Goal: Information Seeking & Learning: Learn about a topic

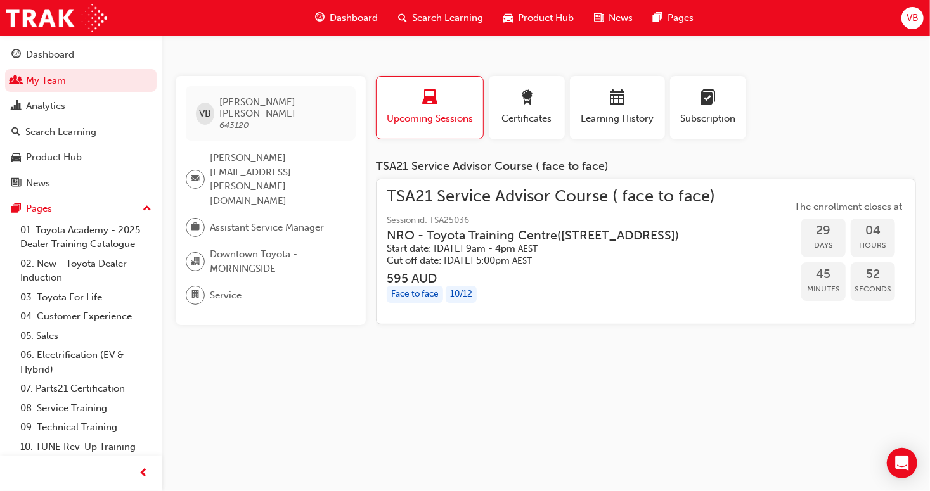
click at [36, 67] on button "Dashboard My Team Analytics Search Learning Product Hub News Pages" at bounding box center [80, 119] width 151 height 157
click at [33, 74] on link "My Team" at bounding box center [80, 80] width 151 height 23
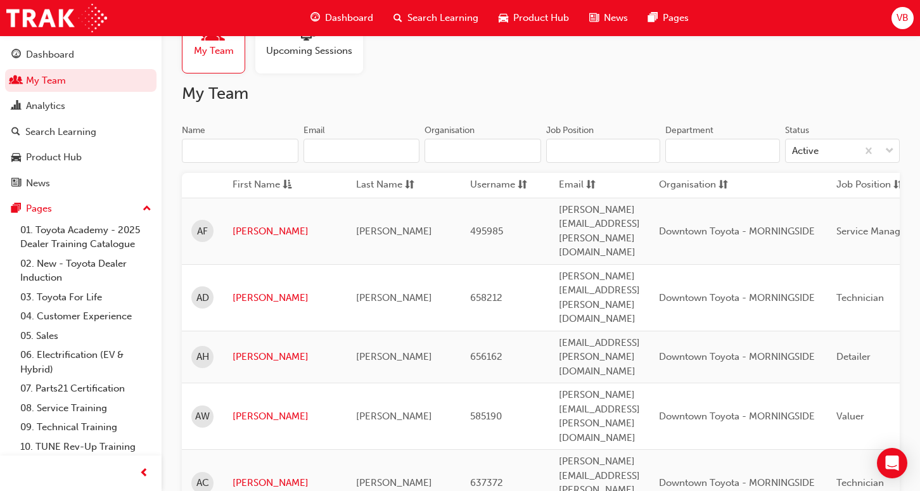
scroll to position [63, 0]
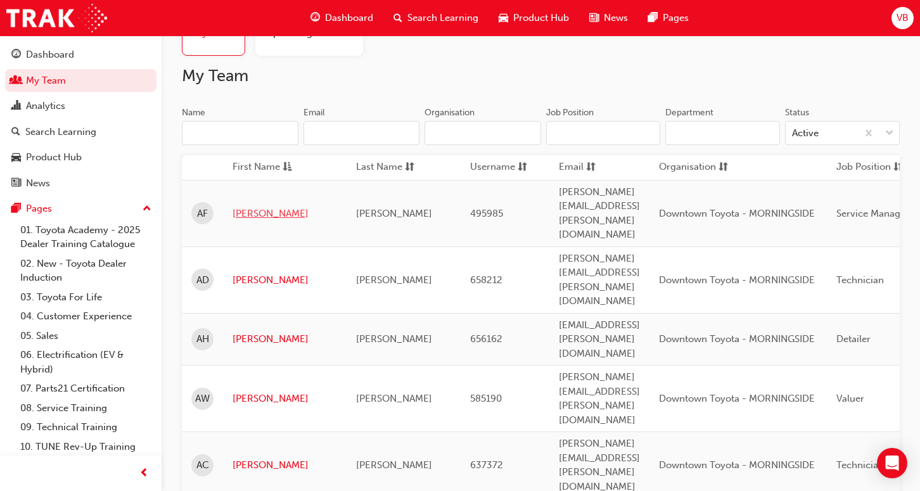
click at [239, 207] on link "[PERSON_NAME]" at bounding box center [285, 214] width 105 height 15
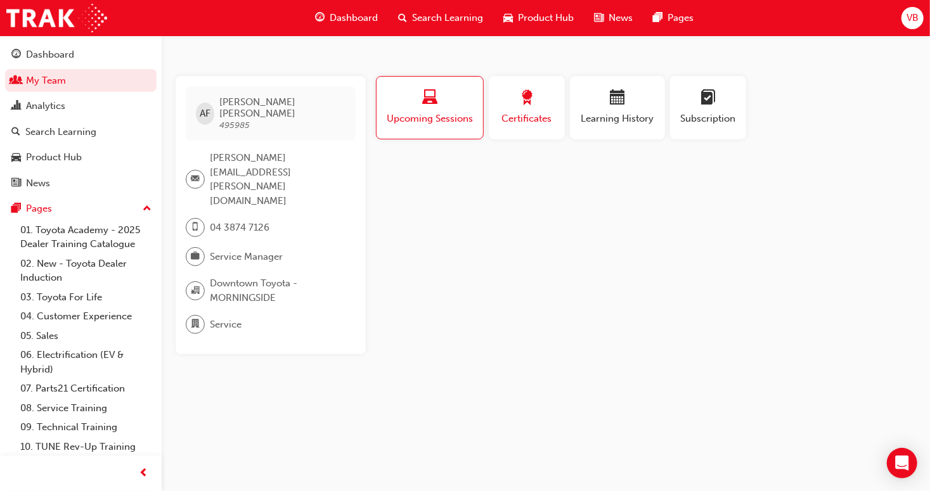
click at [535, 103] on div "button" at bounding box center [526, 100] width 57 height 20
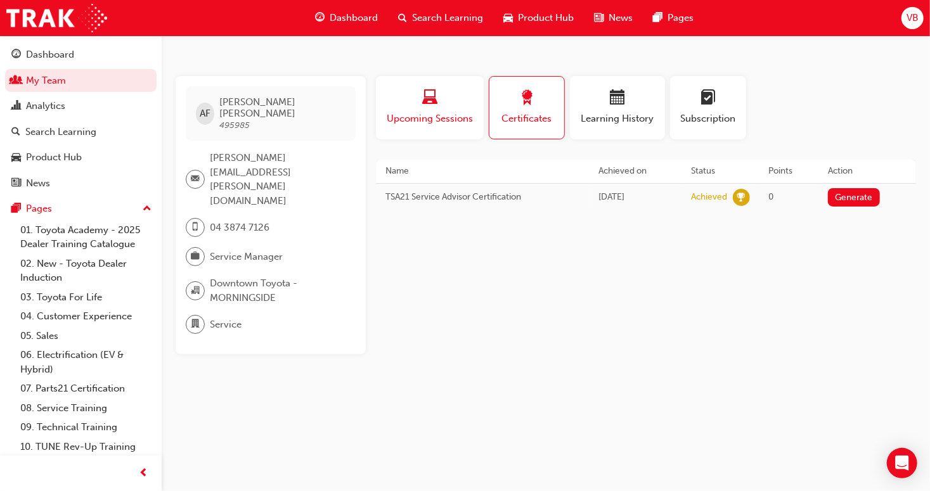
click at [464, 122] on span "Upcoming Sessions" at bounding box center [429, 119] width 89 height 15
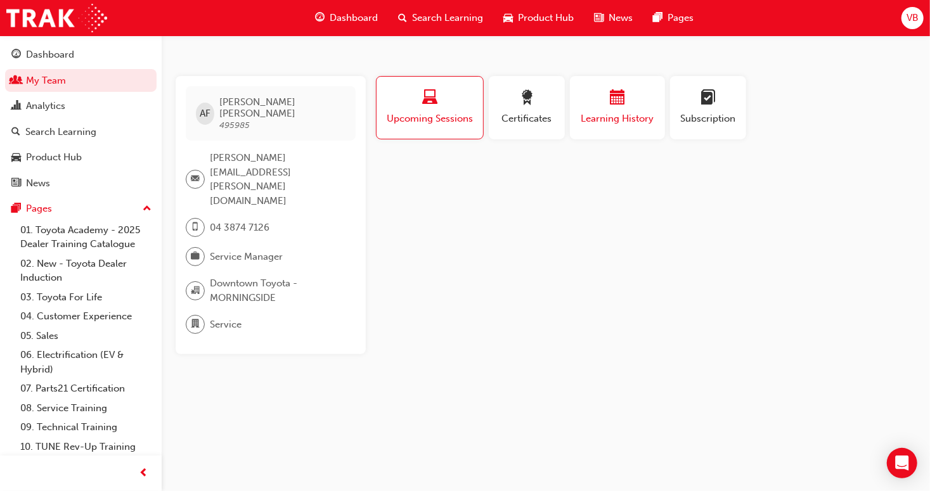
click at [601, 118] on span "Learning History" at bounding box center [617, 119] width 76 height 15
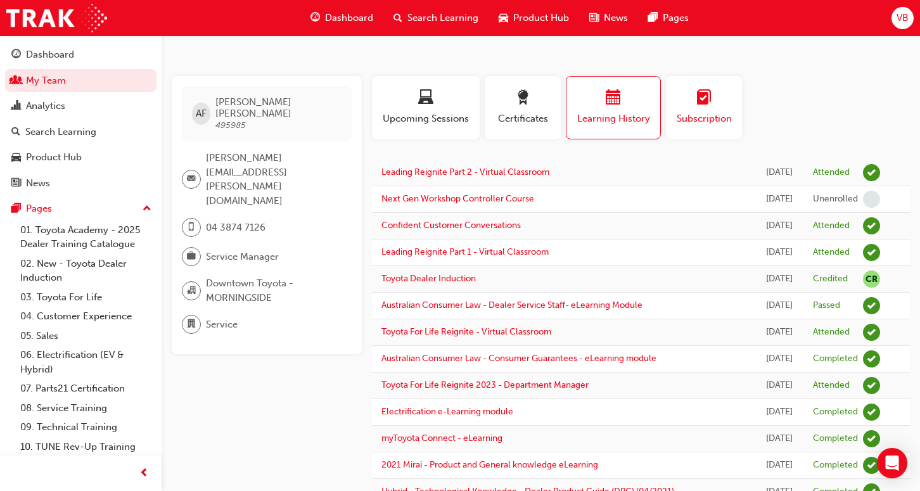
click at [691, 113] on span "Subscription" at bounding box center [703, 119] width 57 height 15
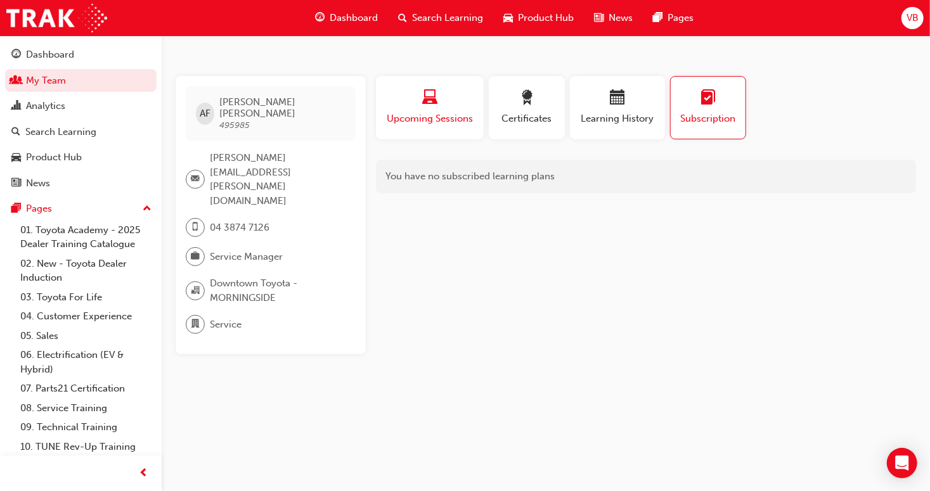
click at [459, 107] on div "button" at bounding box center [429, 100] width 89 height 20
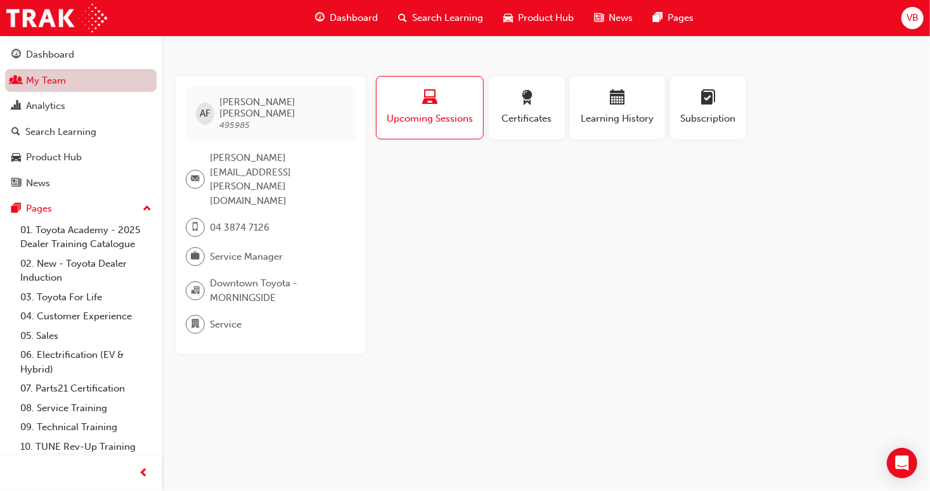
click at [44, 84] on link "My Team" at bounding box center [80, 80] width 151 height 23
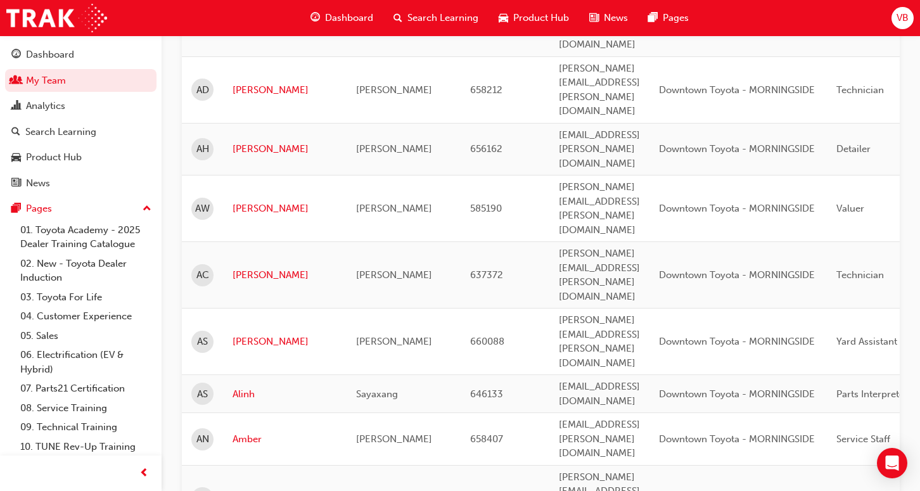
scroll to position [317, 0]
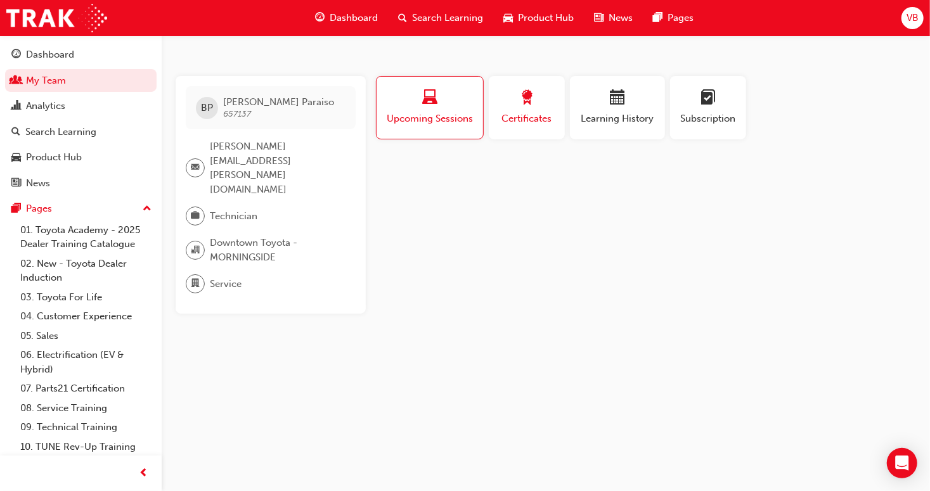
click at [540, 118] on span "Certificates" at bounding box center [526, 119] width 57 height 15
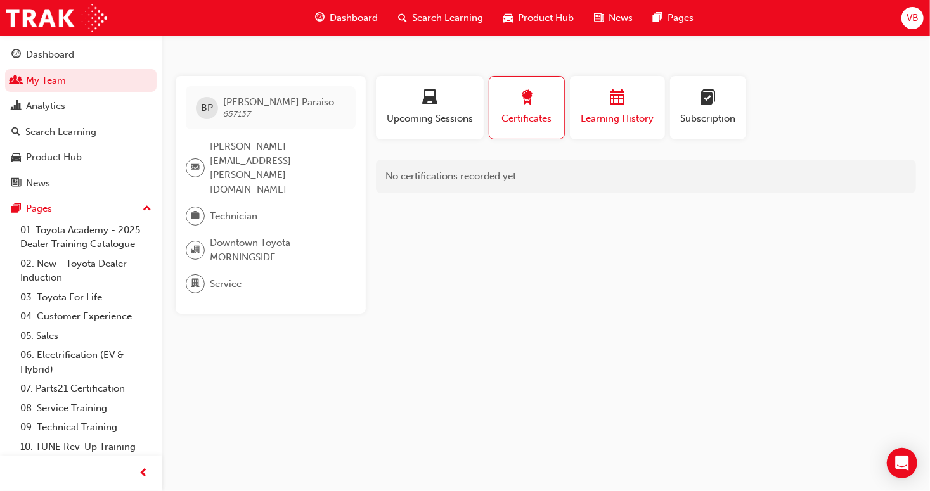
click at [627, 119] on span "Learning History" at bounding box center [617, 119] width 76 height 15
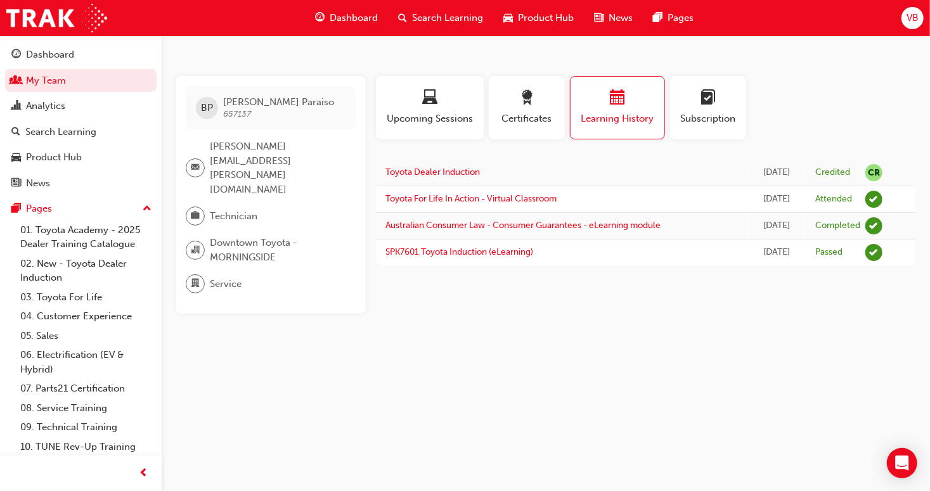
click at [354, 18] on span "Dashboard" at bounding box center [353, 18] width 48 height 15
